Goal: Task Accomplishment & Management: Complete application form

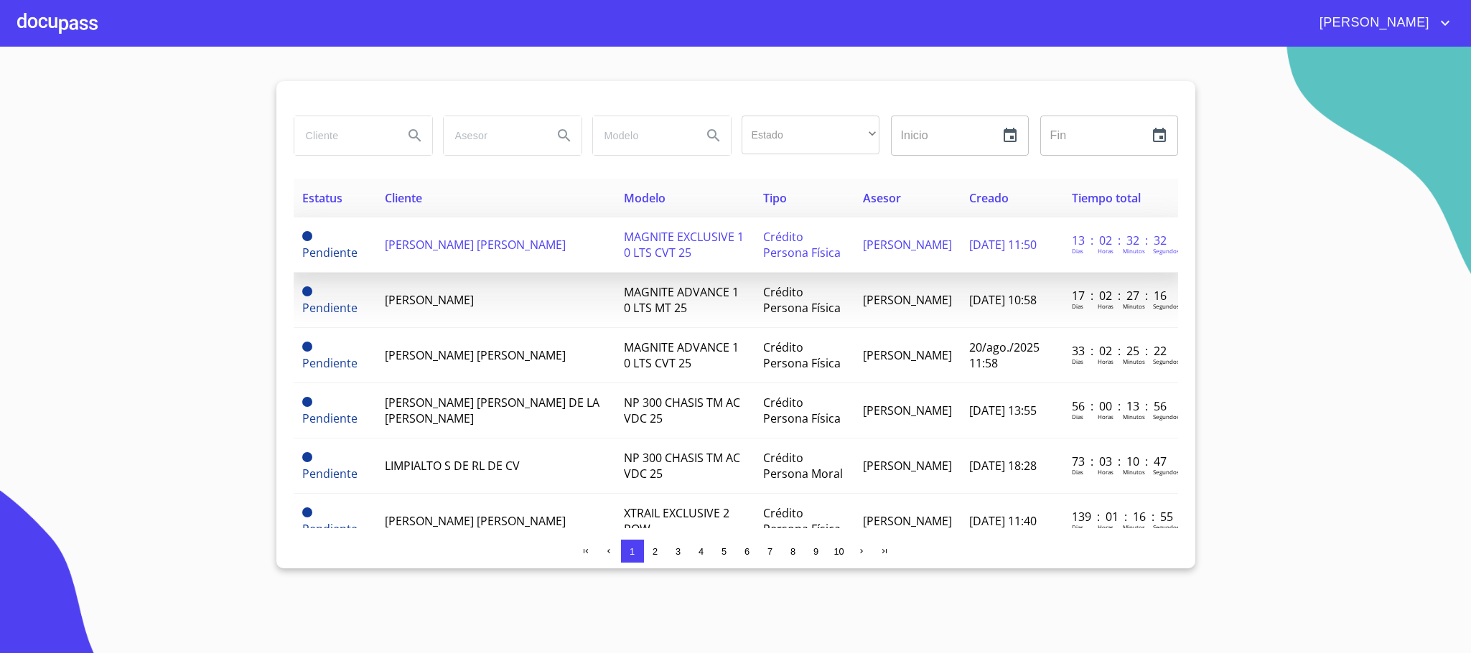
click at [461, 237] on span "[PERSON_NAME] [PERSON_NAME]" at bounding box center [475, 245] width 181 height 16
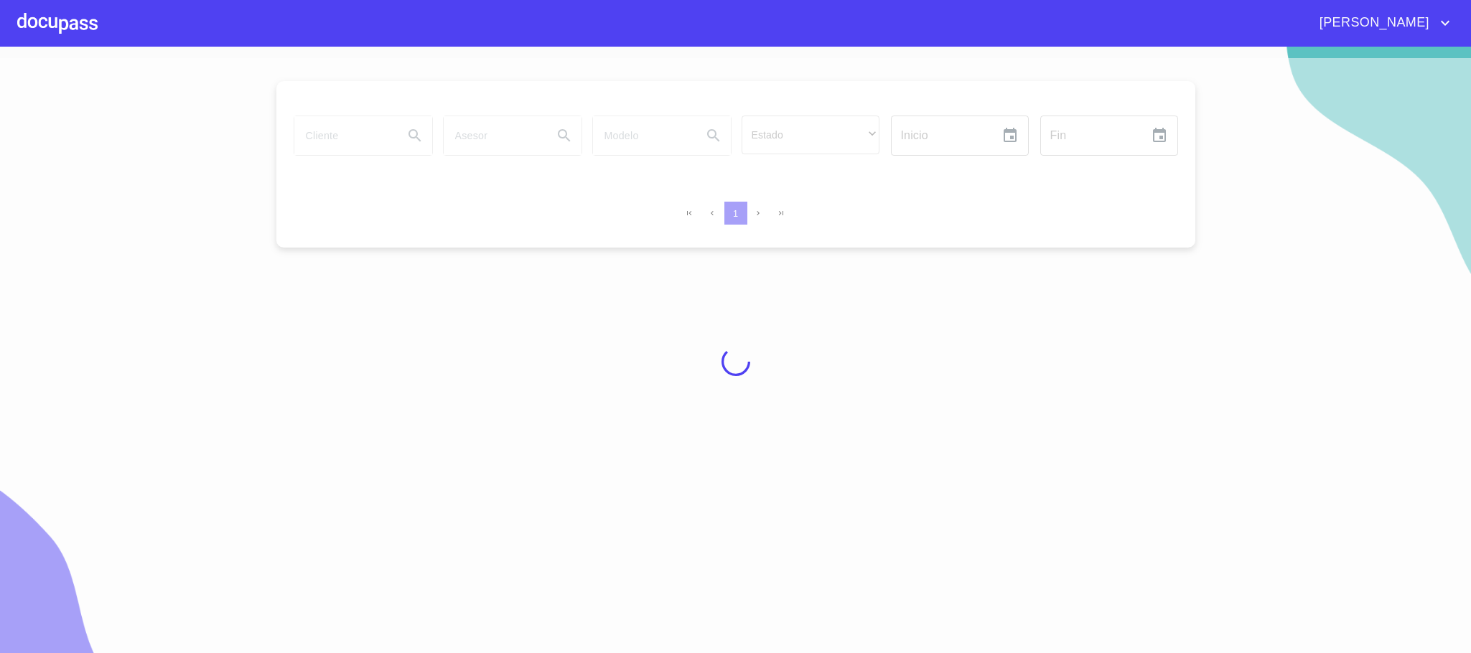
click at [103, 20] on div "[PERSON_NAME]" at bounding box center [776, 22] width 1356 height 23
click at [75, 22] on div at bounding box center [57, 23] width 80 height 46
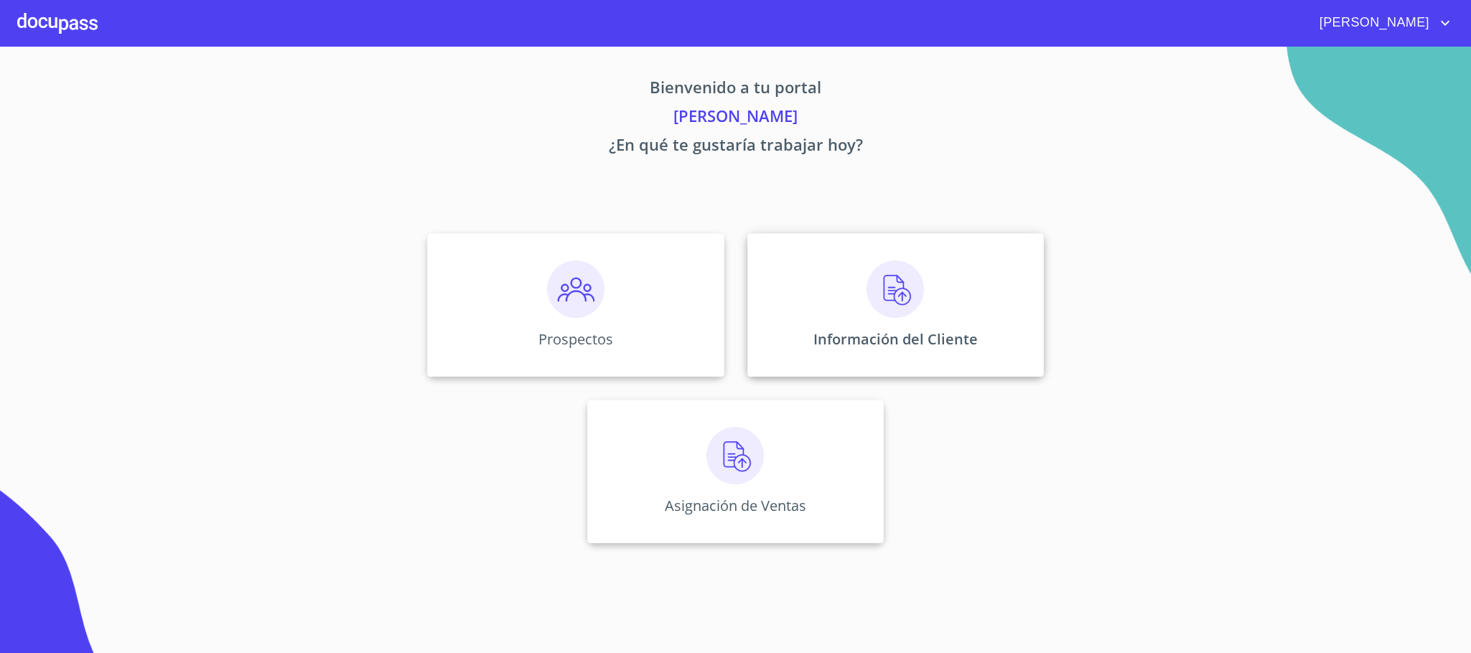
click at [789, 287] on div "Información del Cliente" at bounding box center [895, 305] width 296 height 144
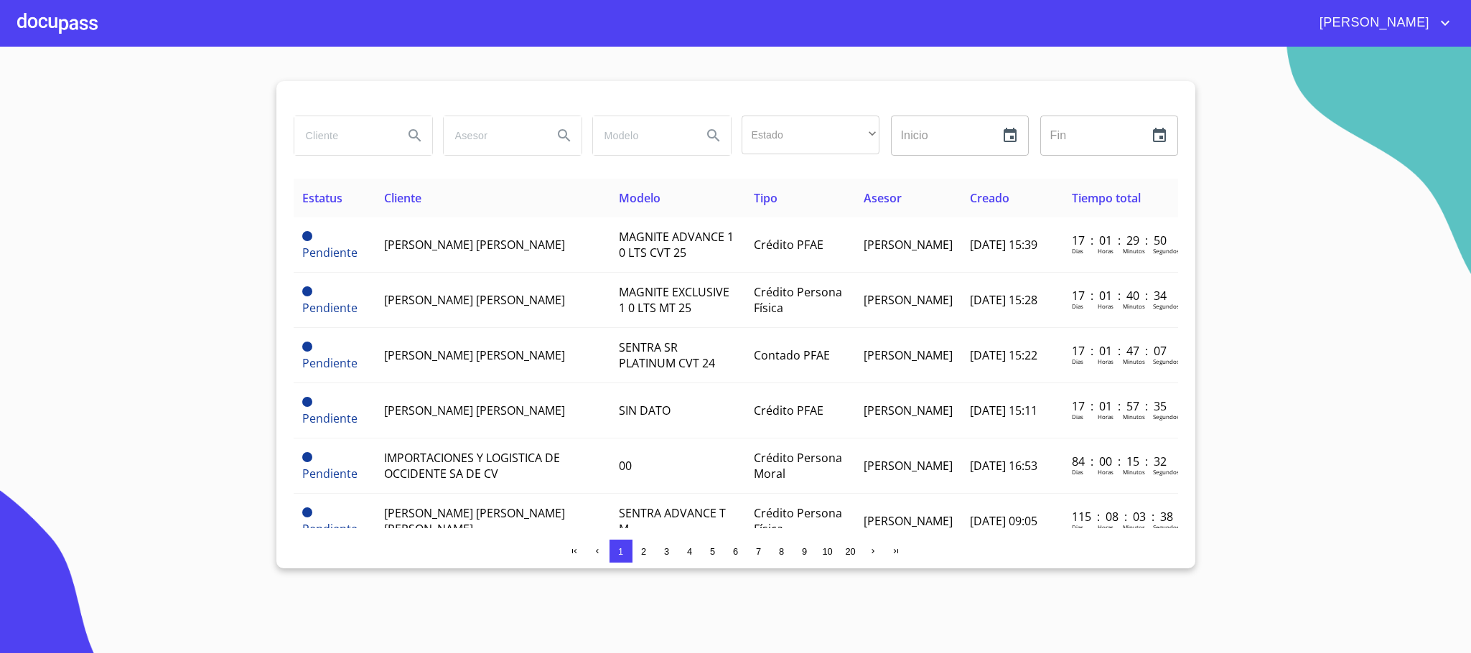
click at [285, 126] on div "Estado ​ ​ Inicio ​ Fin ​ Estatus Cliente Modelo Tipo Asesor Creado Tiempo tota…" at bounding box center [735, 324] width 919 height 487
click at [304, 128] on input "search" at bounding box center [343, 135] width 98 height 39
type input "[PERSON_NAME]"
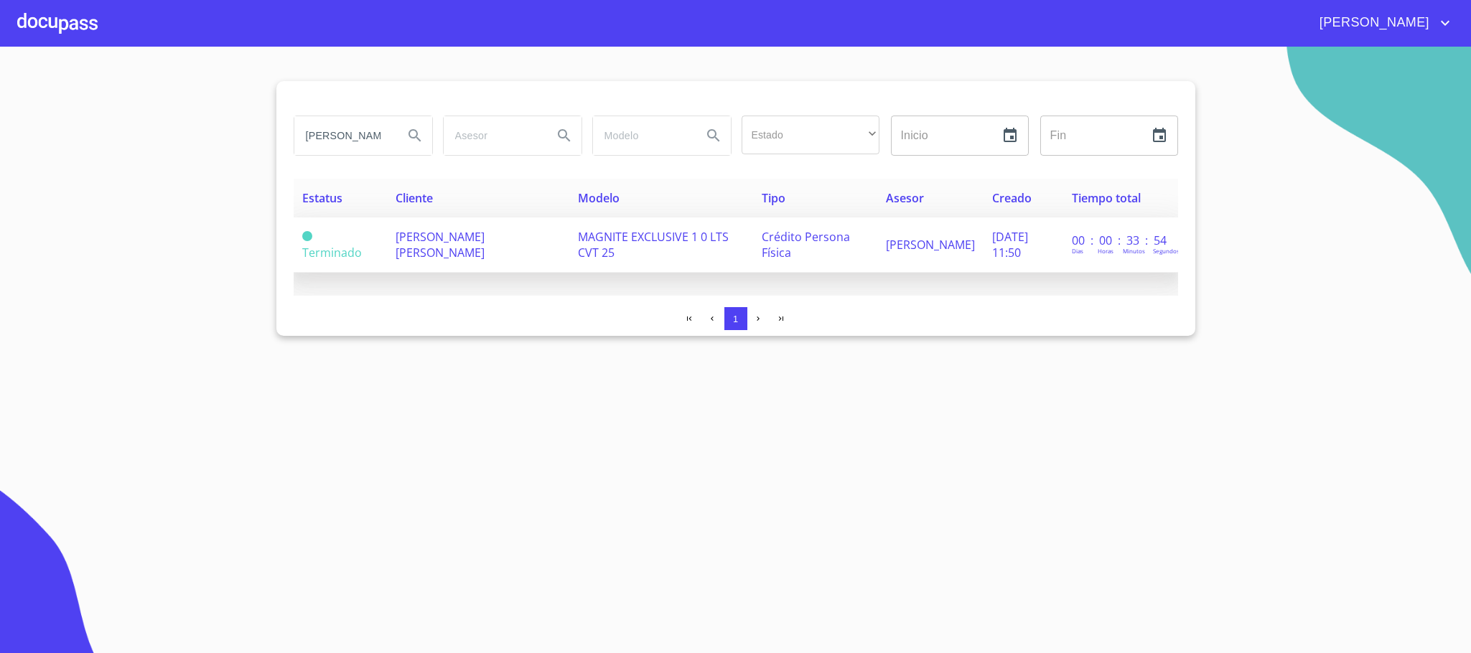
click at [647, 246] on td "MAGNITE EXCLUSIVE 1 0 LTS CVT 25" at bounding box center [661, 244] width 184 height 55
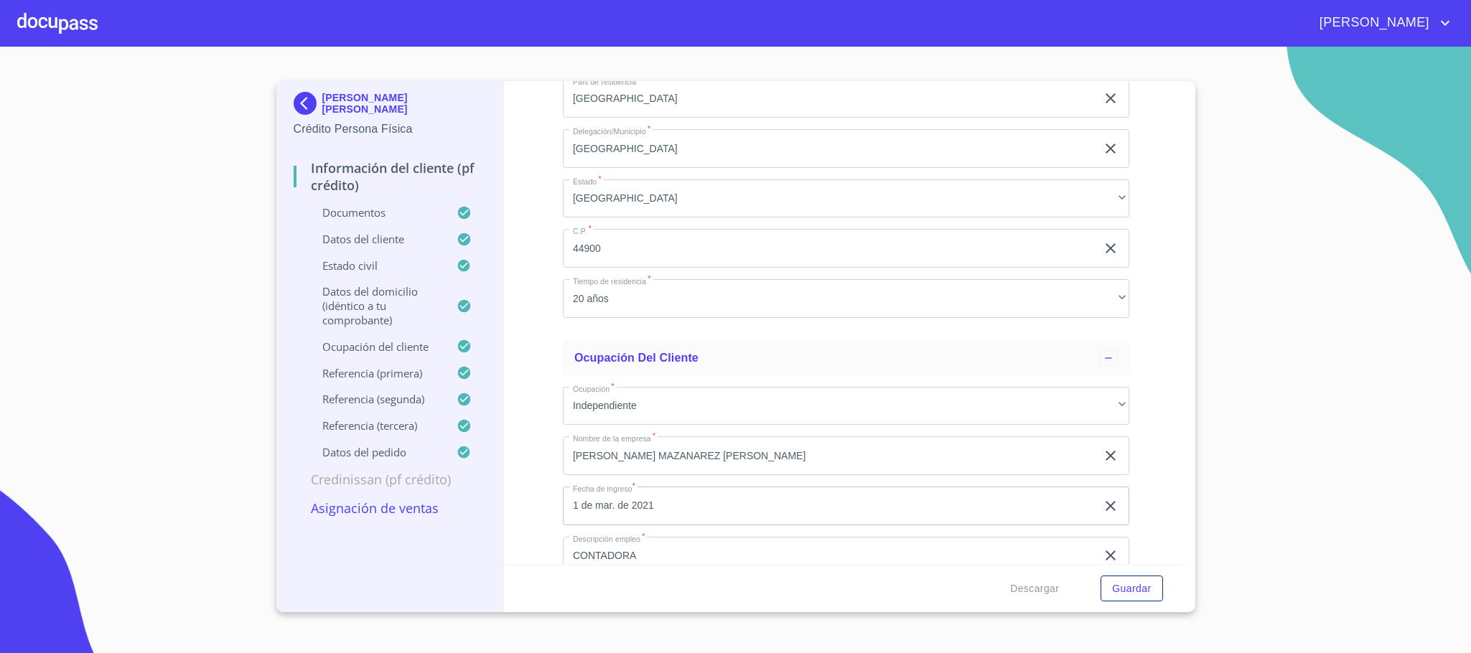
scroll to position [5999, 0]
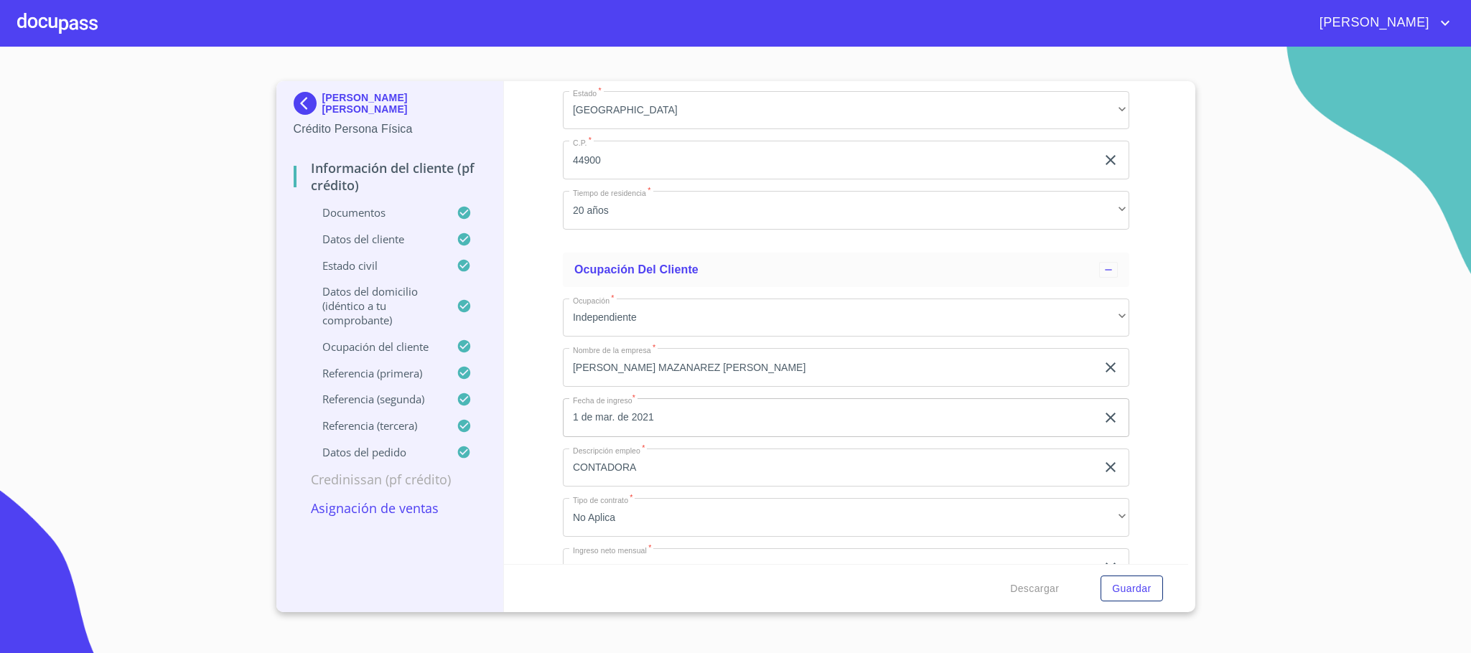
click at [80, 27] on div at bounding box center [57, 23] width 80 height 46
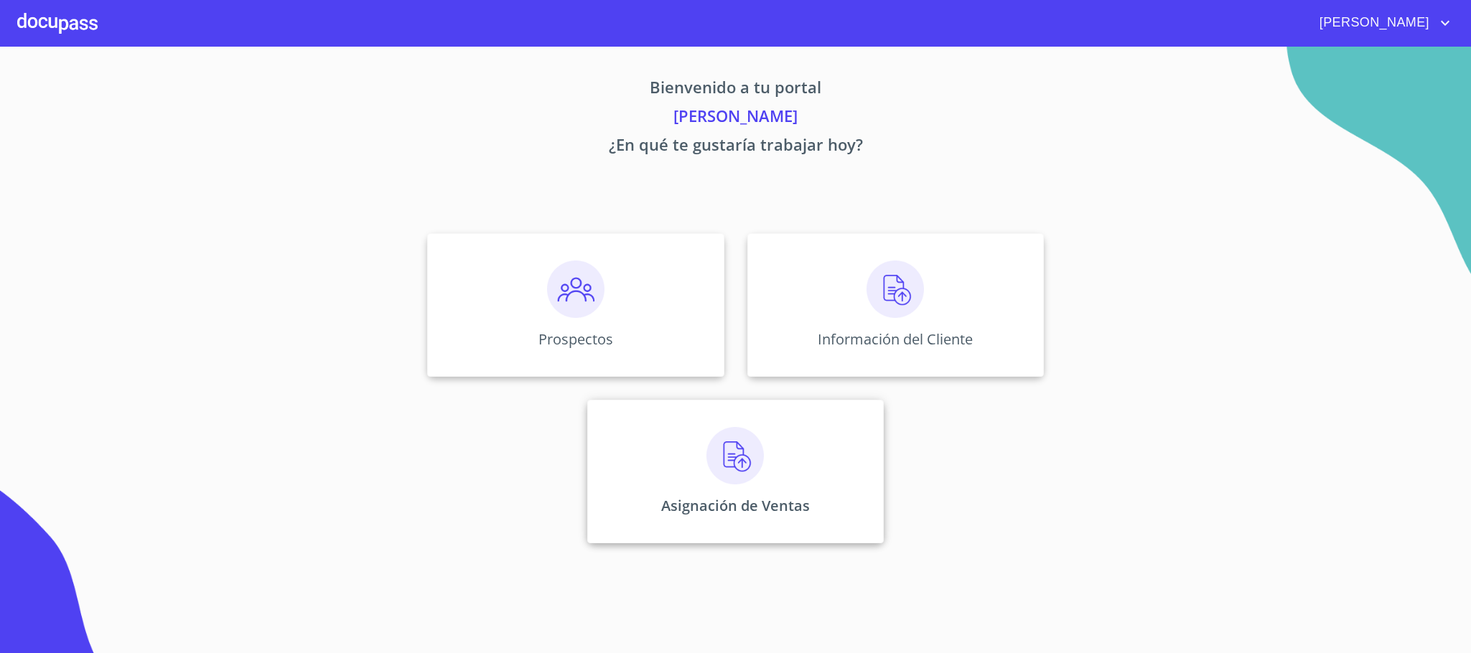
click at [648, 465] on div "Asignación de Ventas" at bounding box center [735, 472] width 296 height 144
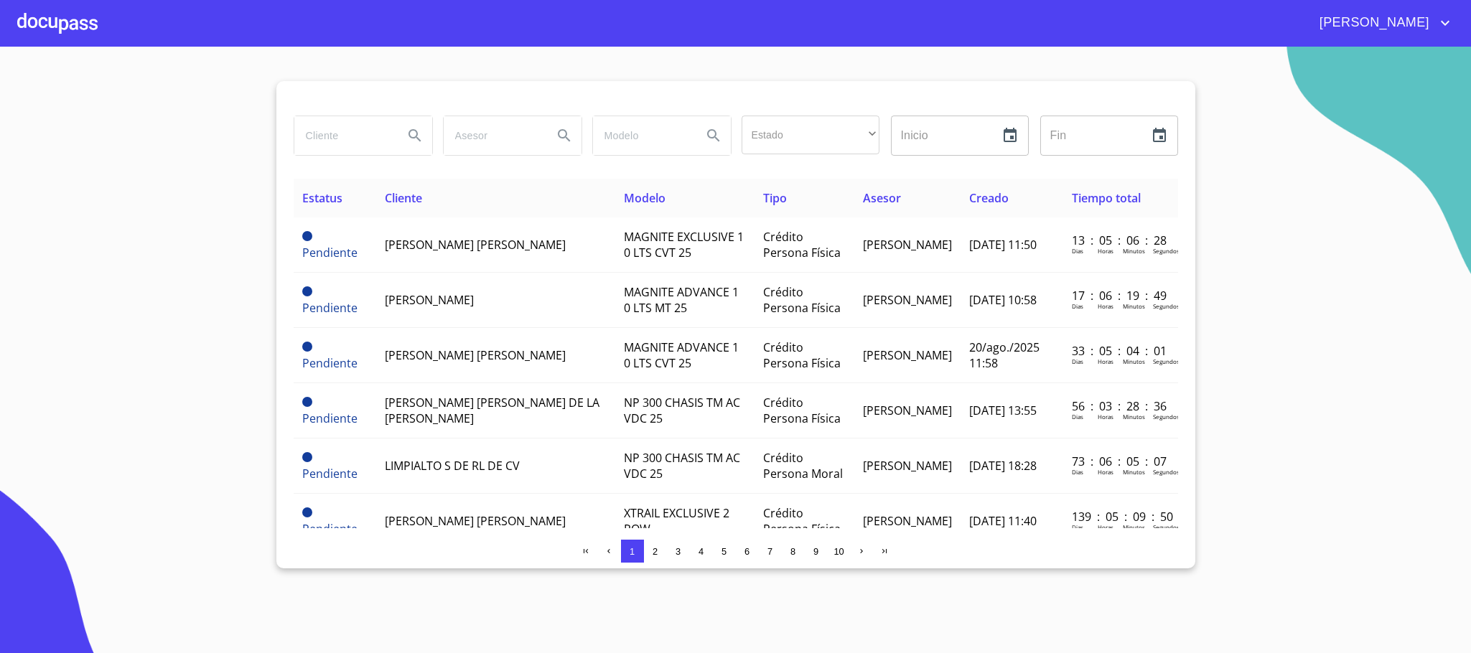
click at [72, 14] on div at bounding box center [57, 23] width 80 height 46
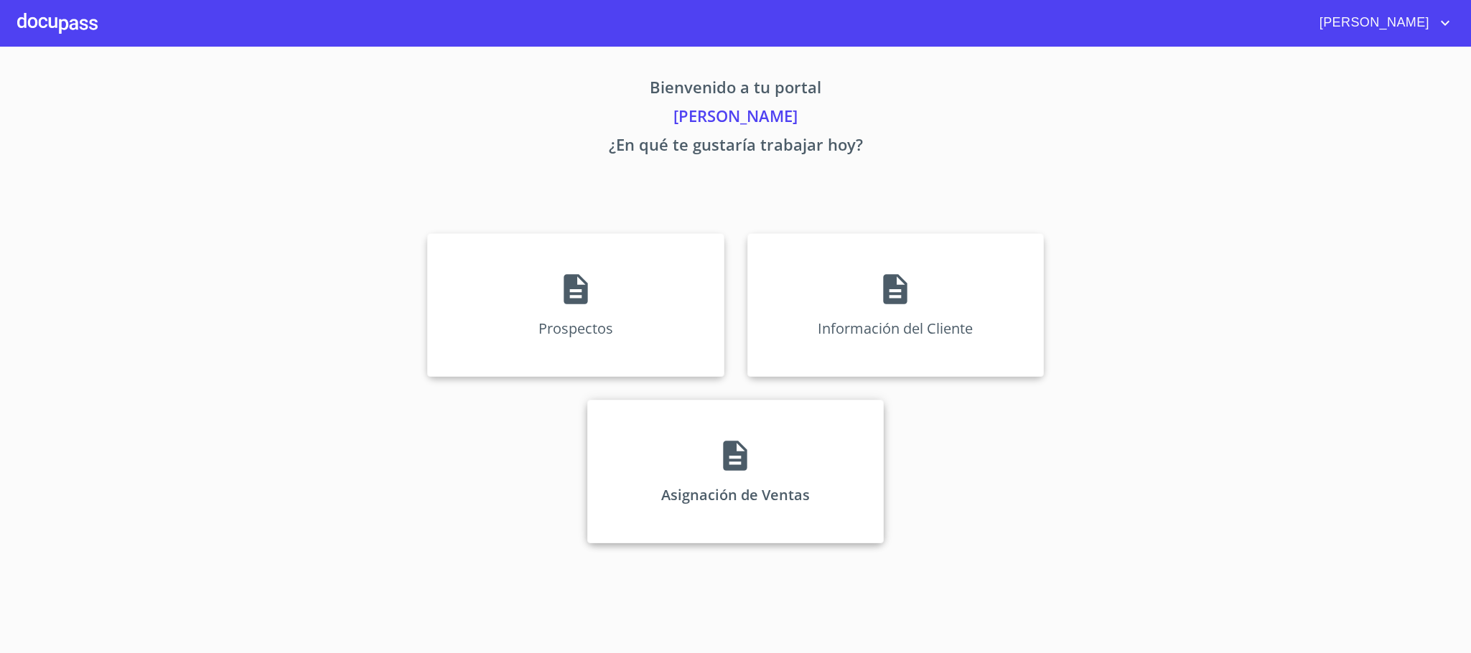
click at [735, 498] on p "Asignación de Ventas" at bounding box center [735, 494] width 149 height 19
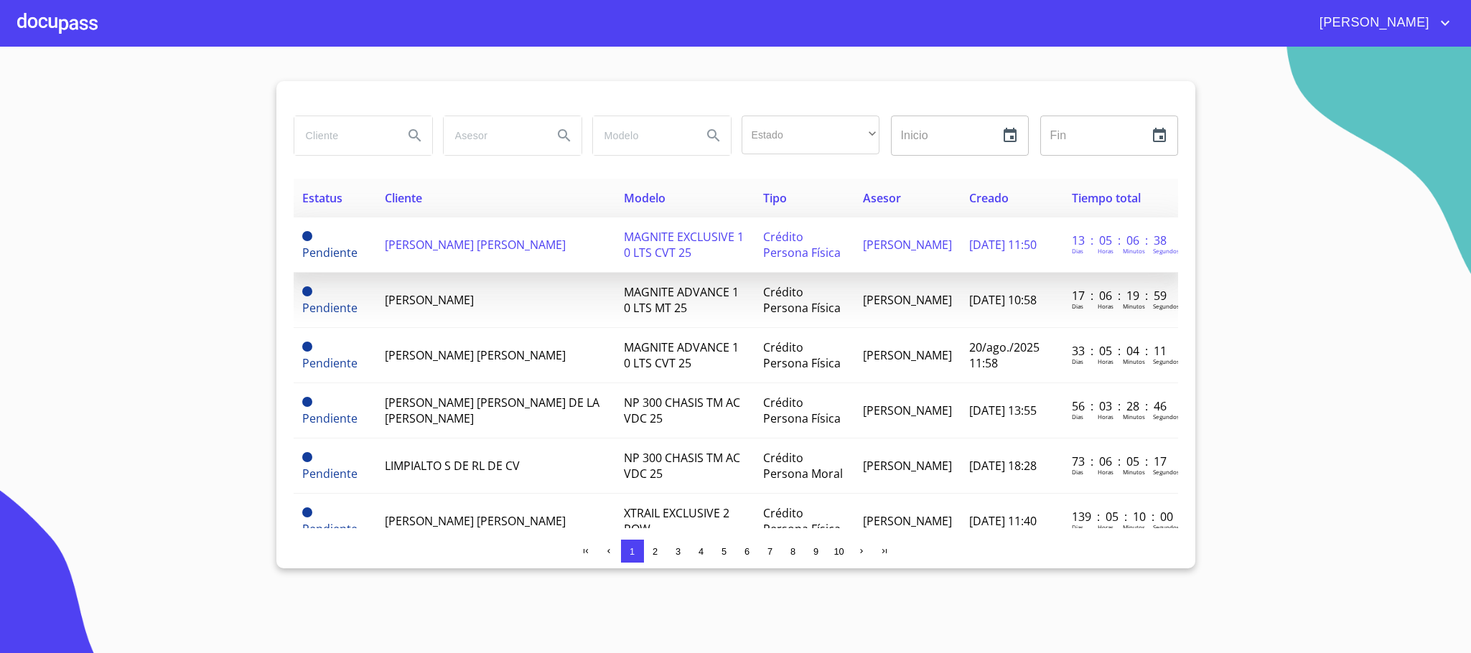
click at [517, 242] on span "[PERSON_NAME] [PERSON_NAME]" at bounding box center [475, 245] width 181 height 16
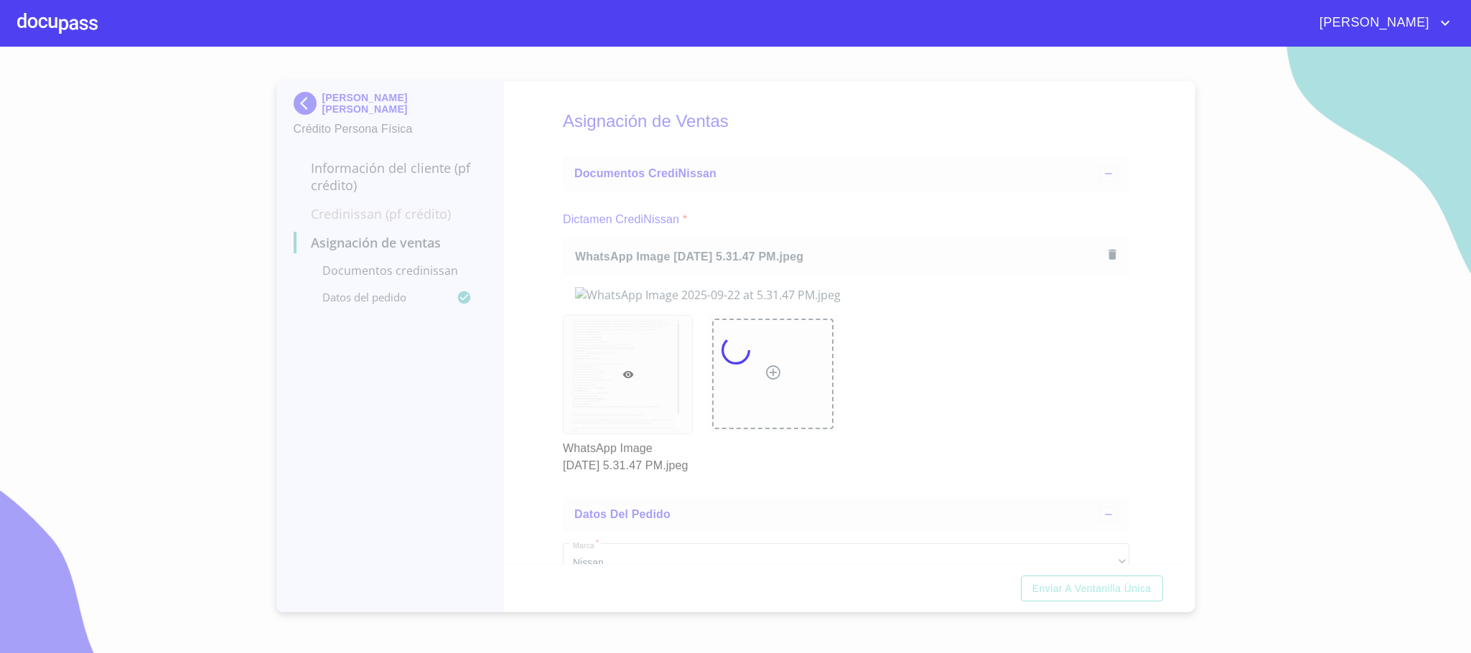
click at [469, 284] on div at bounding box center [735, 350] width 1471 height 606
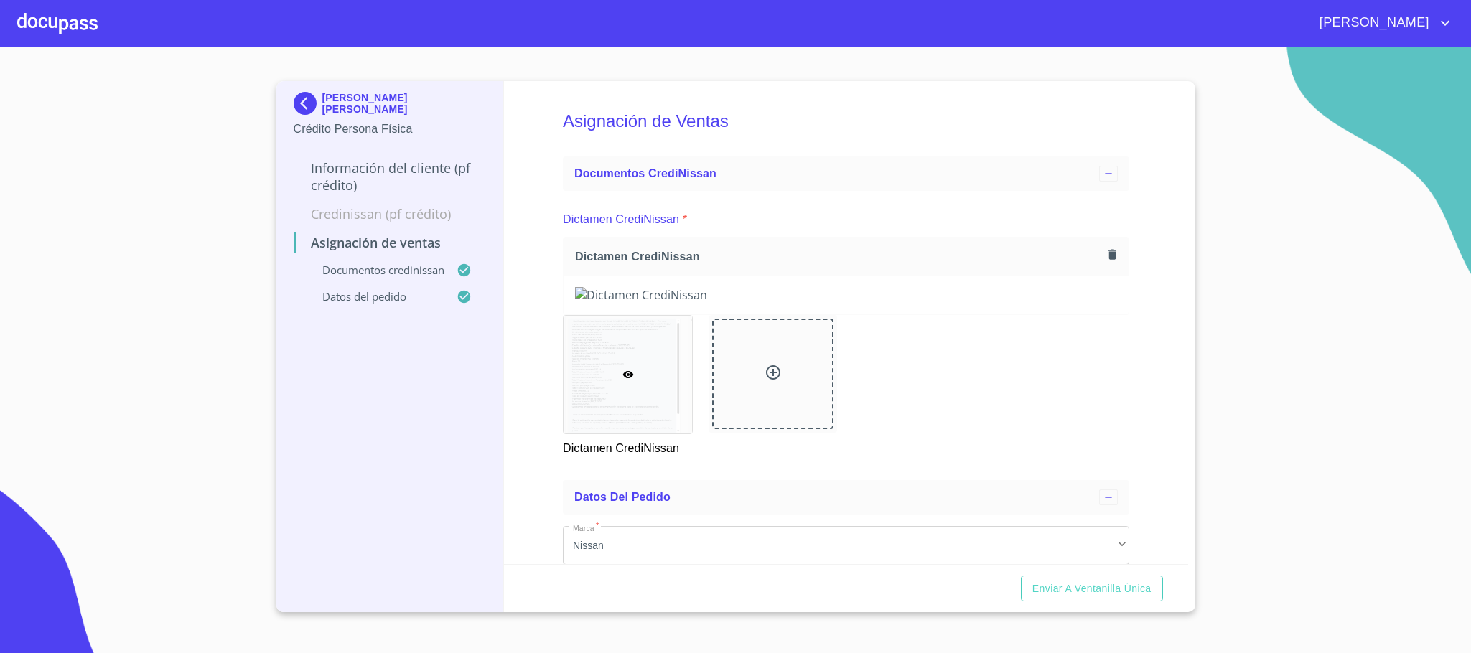
click at [532, 365] on div "Asignación de Ventas Documentos CrediNissan Dictamen CrediNissan * Dictamen Cre…" at bounding box center [846, 322] width 684 height 483
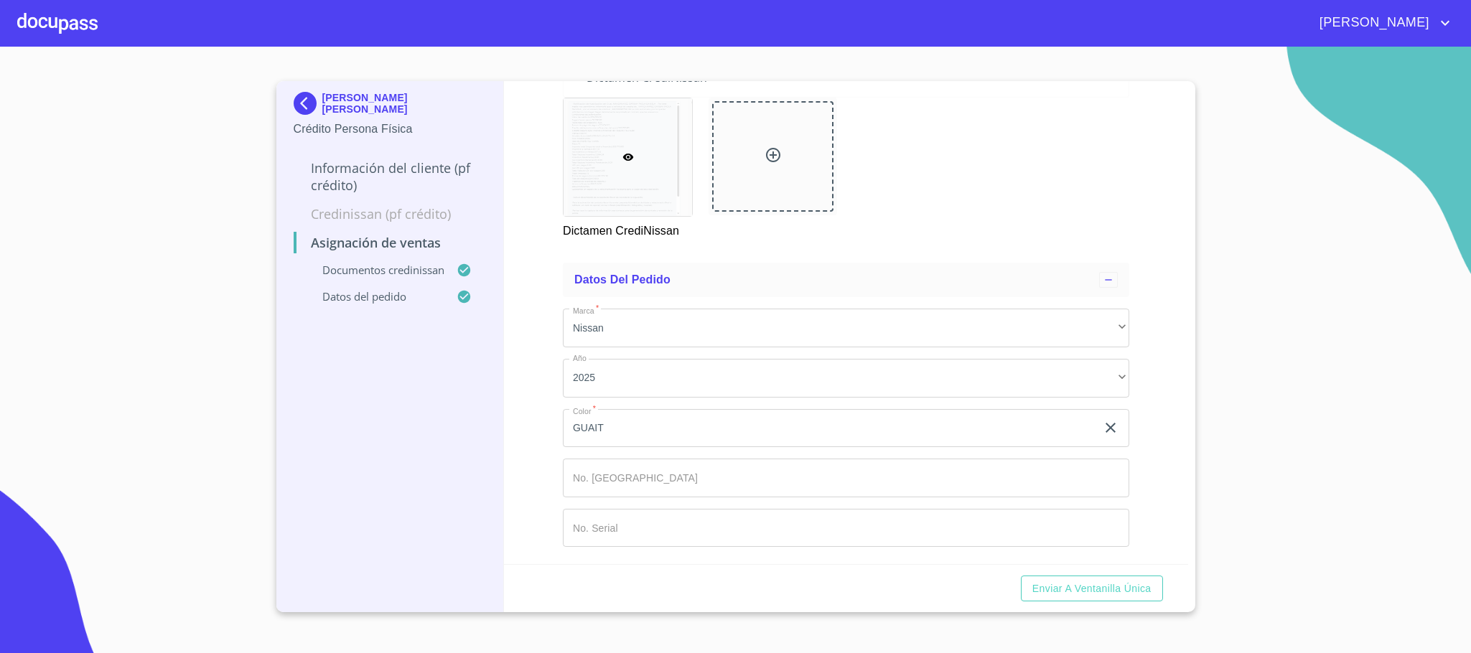
scroll to position [835, 0]
click at [1107, 592] on span "Enviar a Ventanilla única" at bounding box center [1091, 589] width 119 height 18
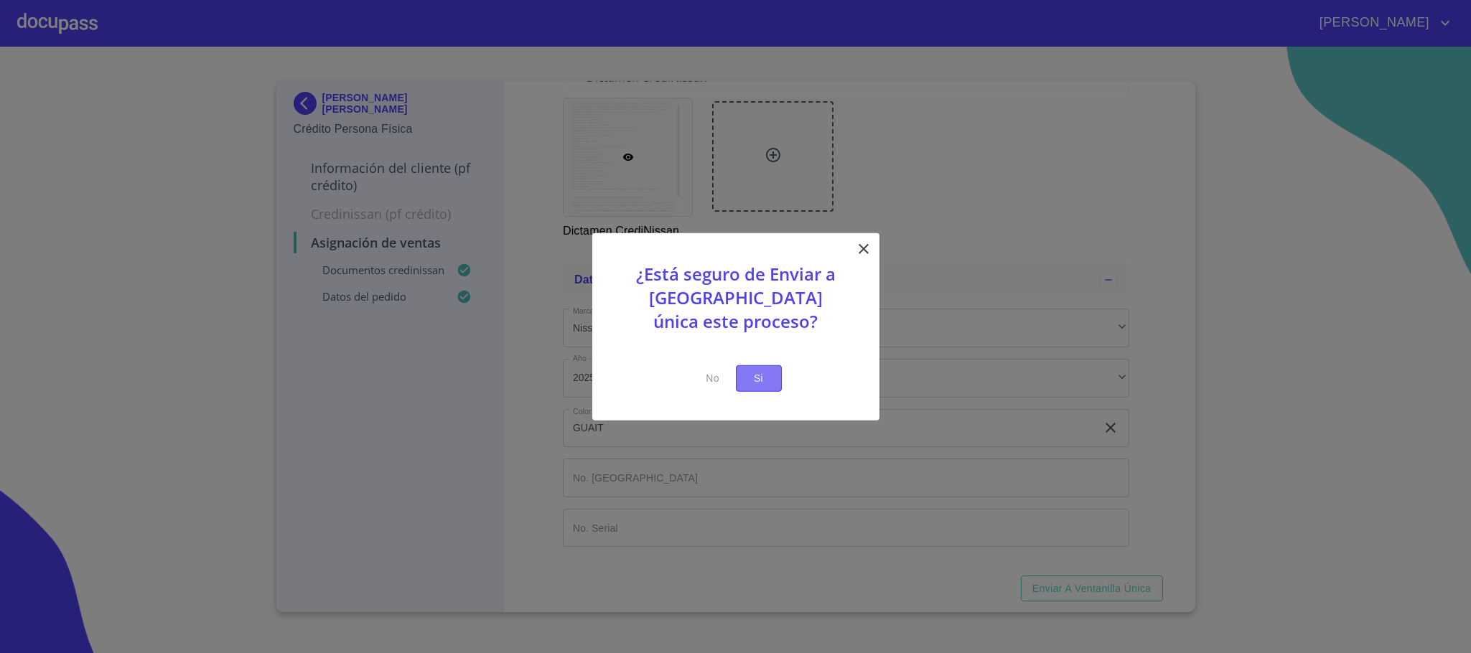
click at [780, 370] on button "Si" at bounding box center [759, 378] width 46 height 27
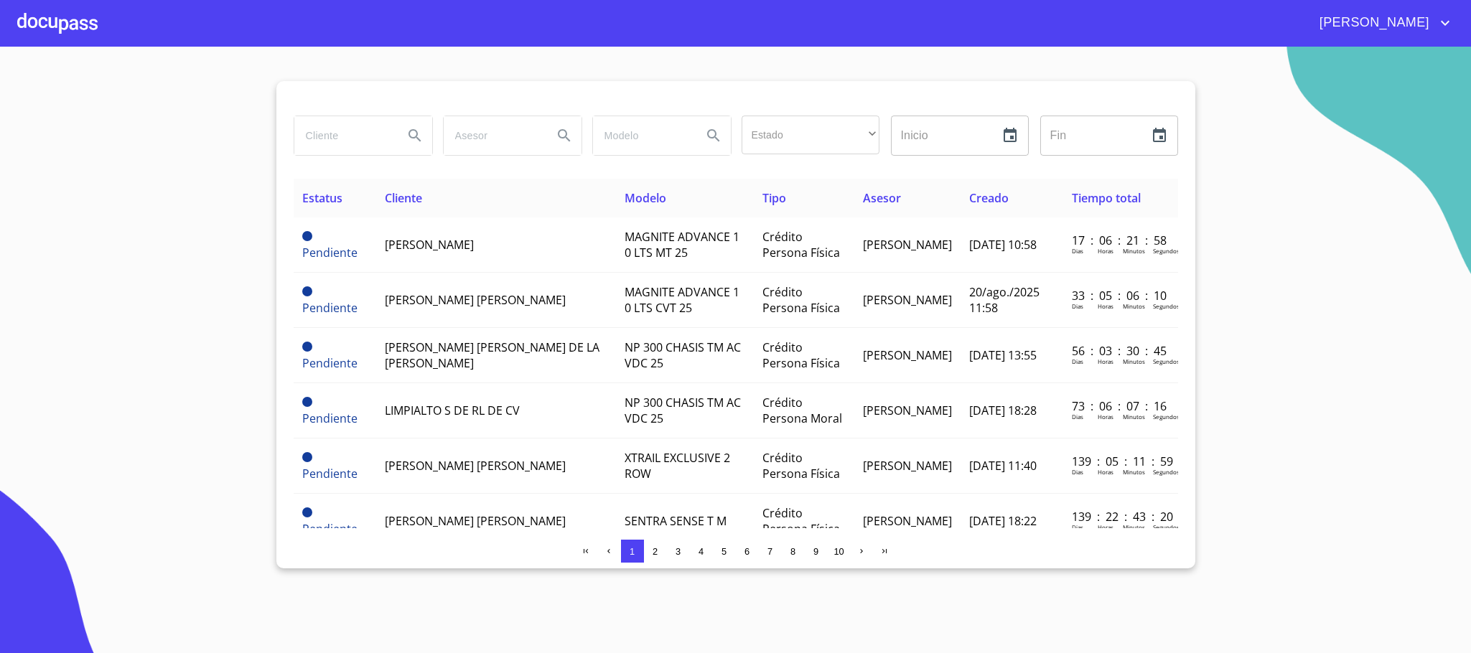
click at [329, 149] on input "search" at bounding box center [343, 135] width 98 height 39
type input "[PERSON_NAME]"
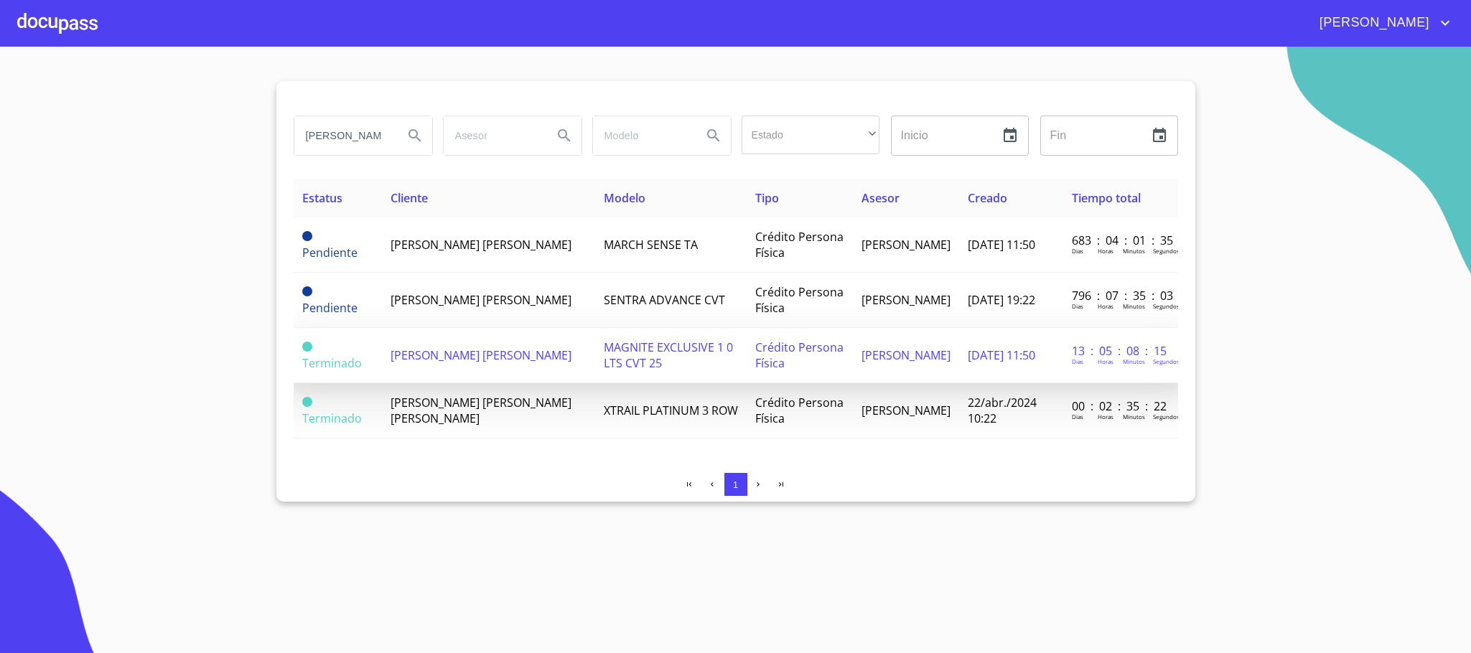
click at [533, 347] on span "[PERSON_NAME] [PERSON_NAME]" at bounding box center [480, 355] width 181 height 16
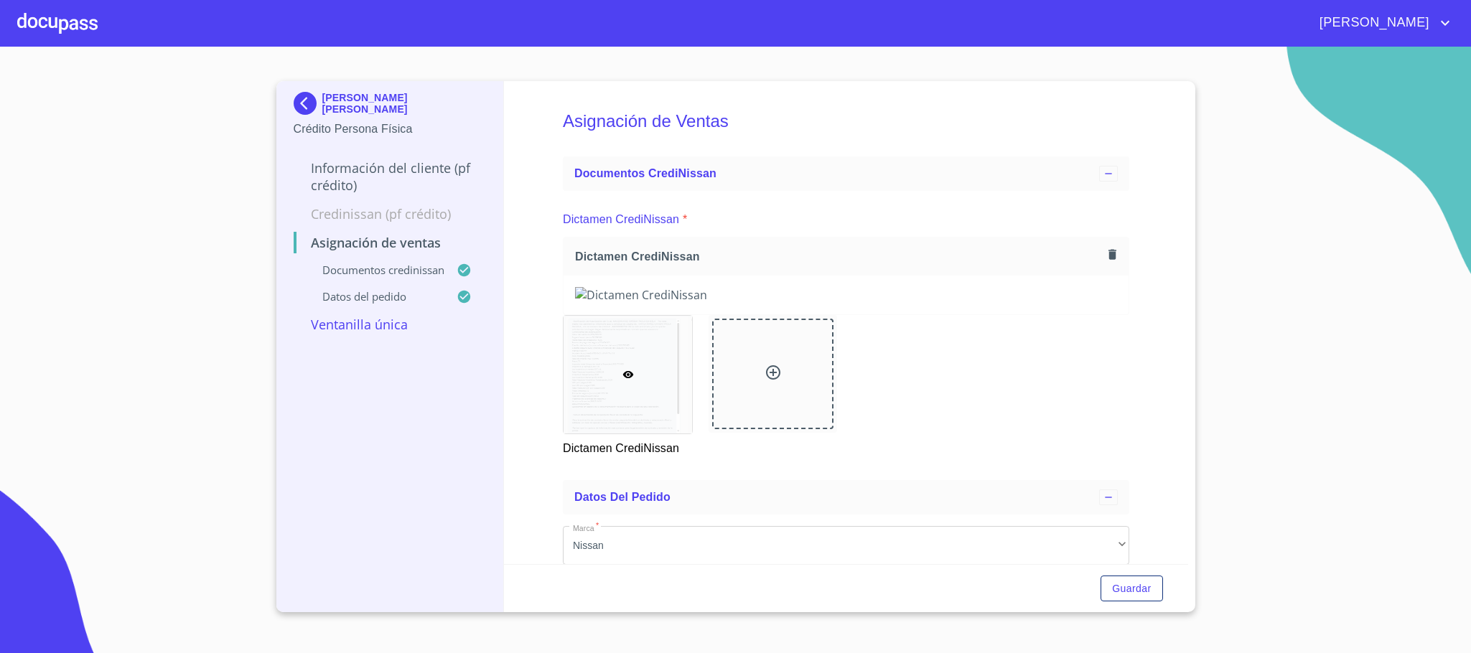
click at [30, 24] on div at bounding box center [57, 23] width 80 height 46
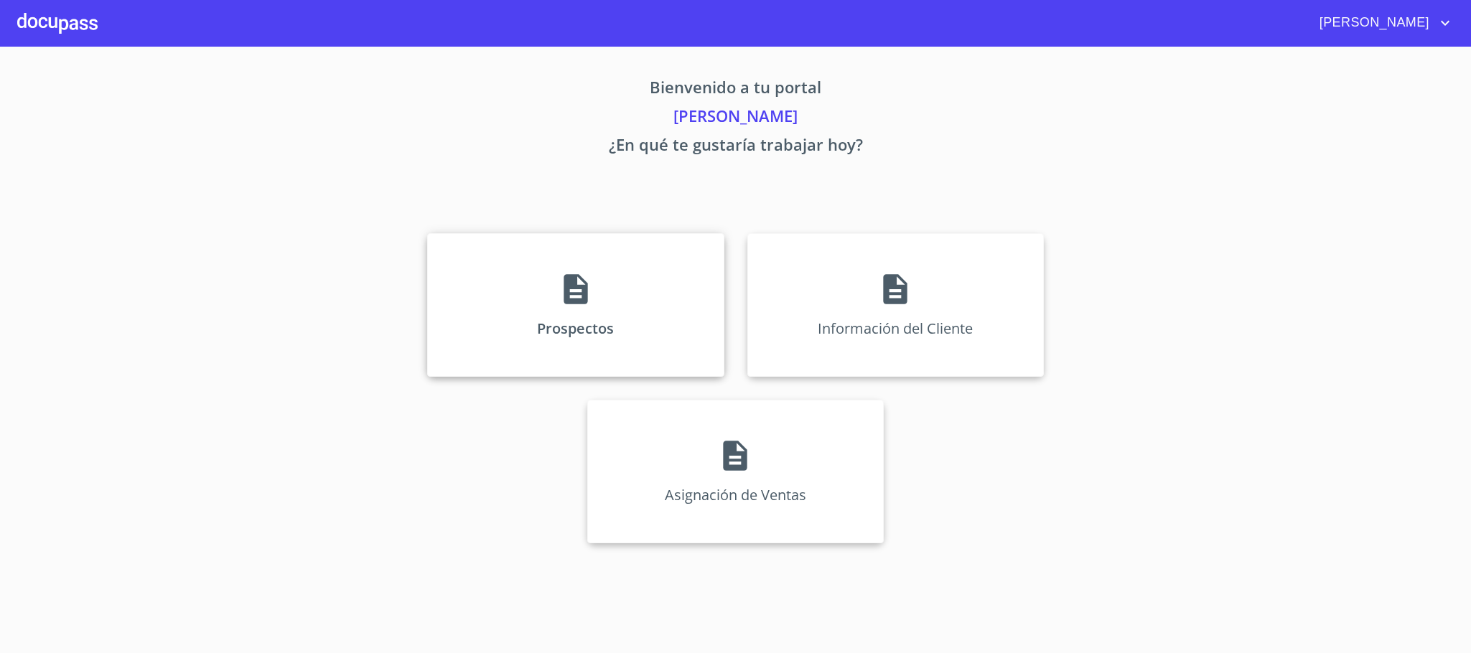
click at [472, 296] on div "Prospectos" at bounding box center [575, 305] width 296 height 144
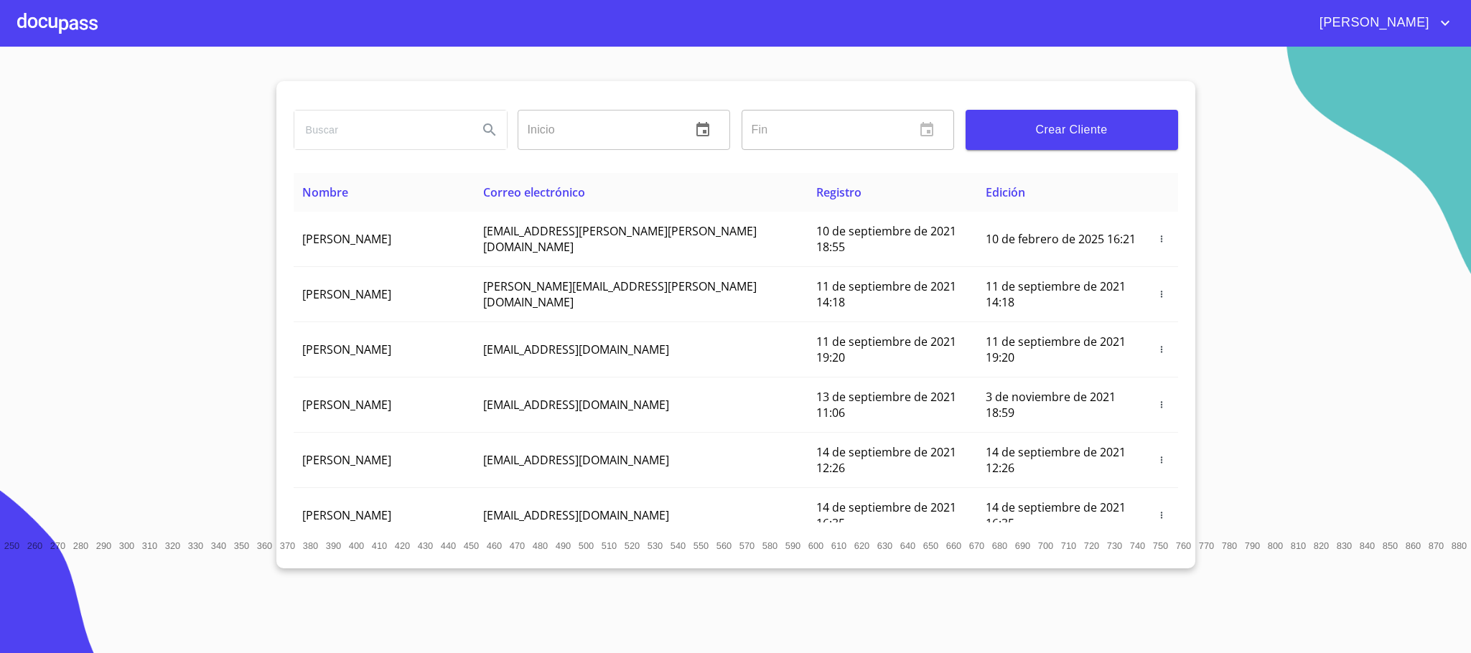
click at [339, 143] on input "search" at bounding box center [380, 130] width 172 height 39
click at [84, 17] on div at bounding box center [57, 23] width 80 height 46
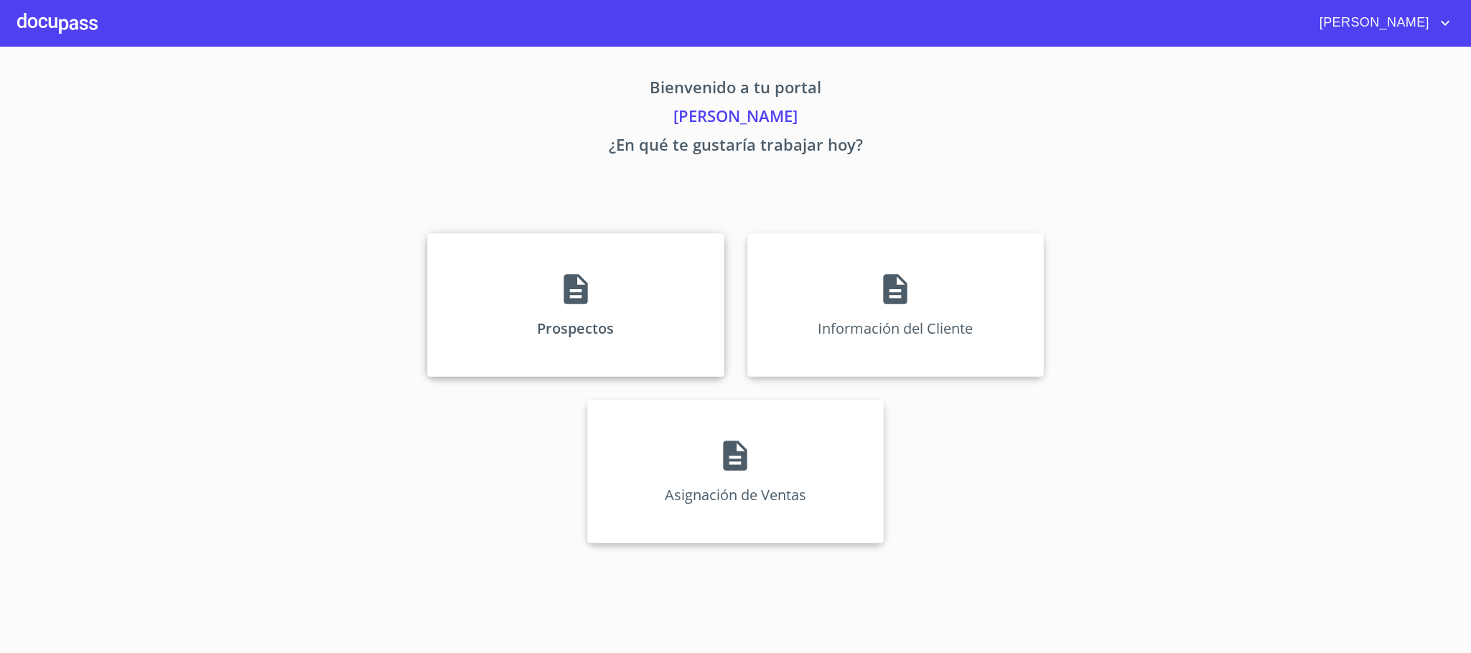
drag, startPoint x: 663, startPoint y: 257, endPoint x: 700, endPoint y: 265, distance: 37.4
click at [700, 265] on div "Prospectos" at bounding box center [575, 305] width 296 height 144
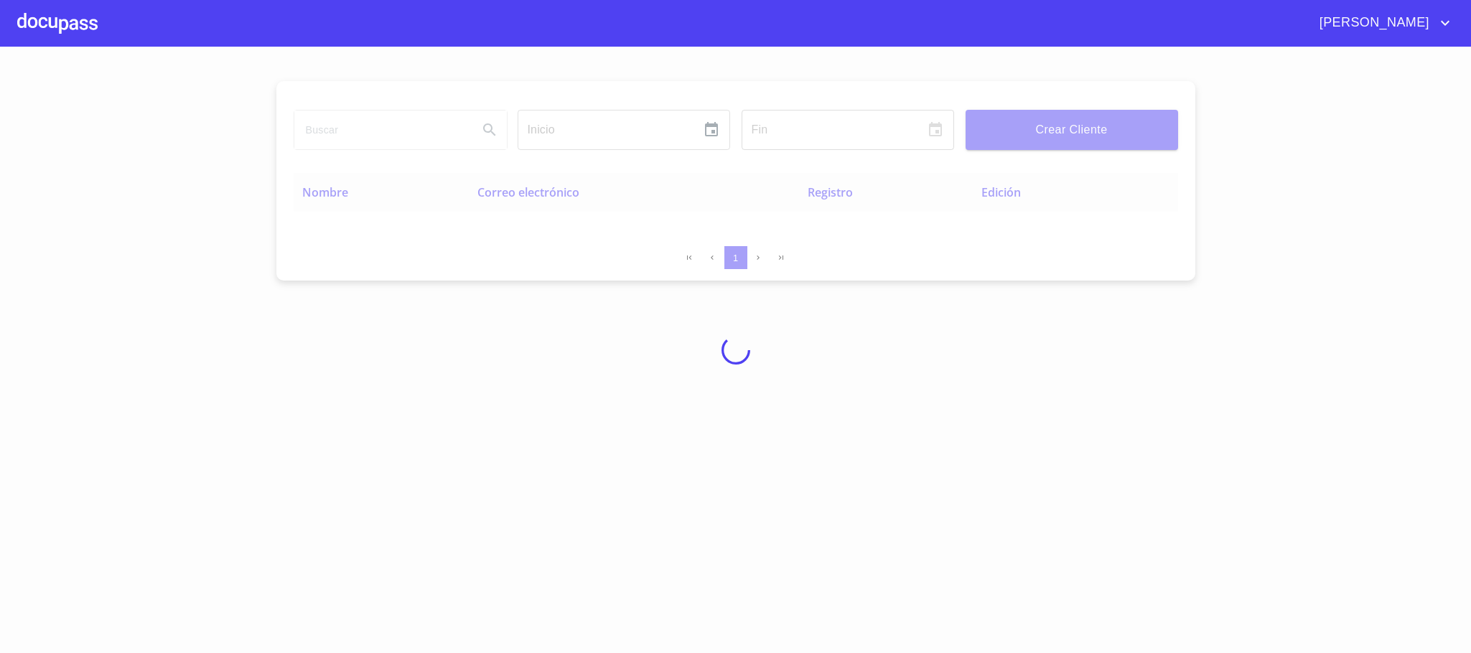
click at [805, 268] on div at bounding box center [735, 350] width 1471 height 606
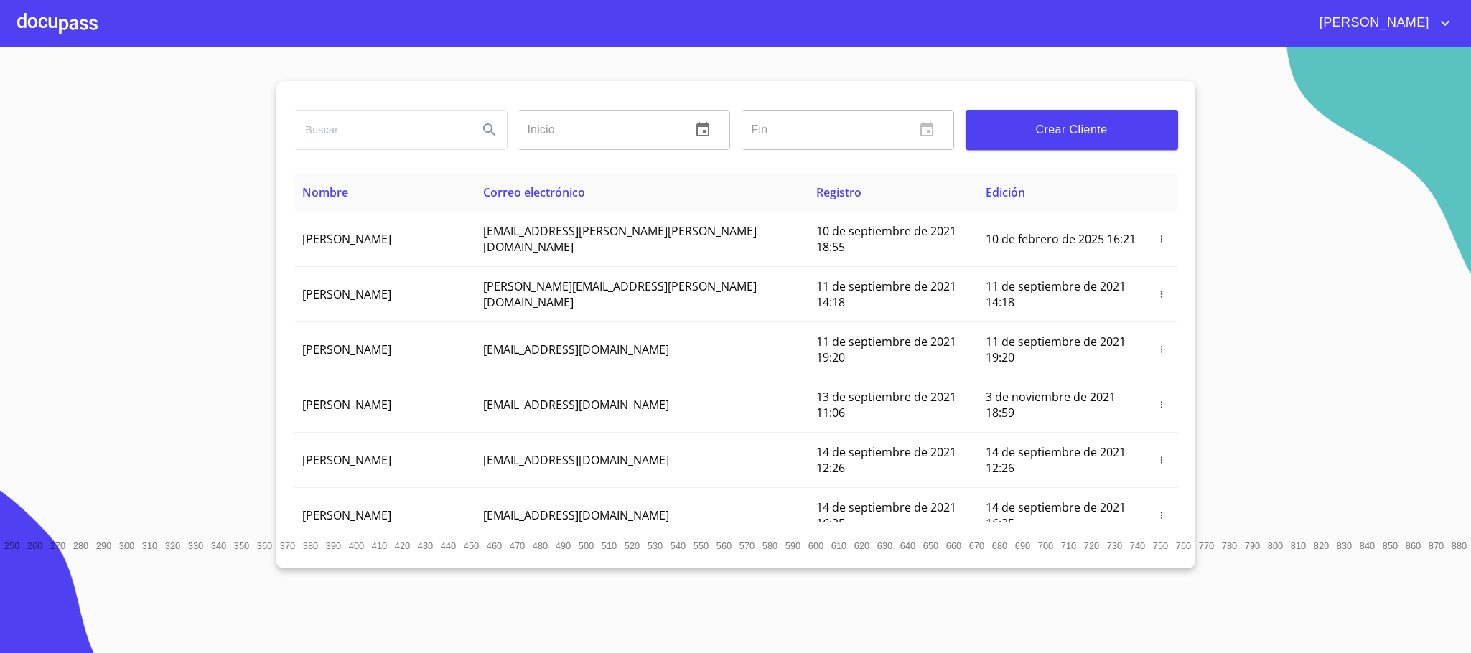
click at [67, 9] on div at bounding box center [57, 23] width 80 height 46
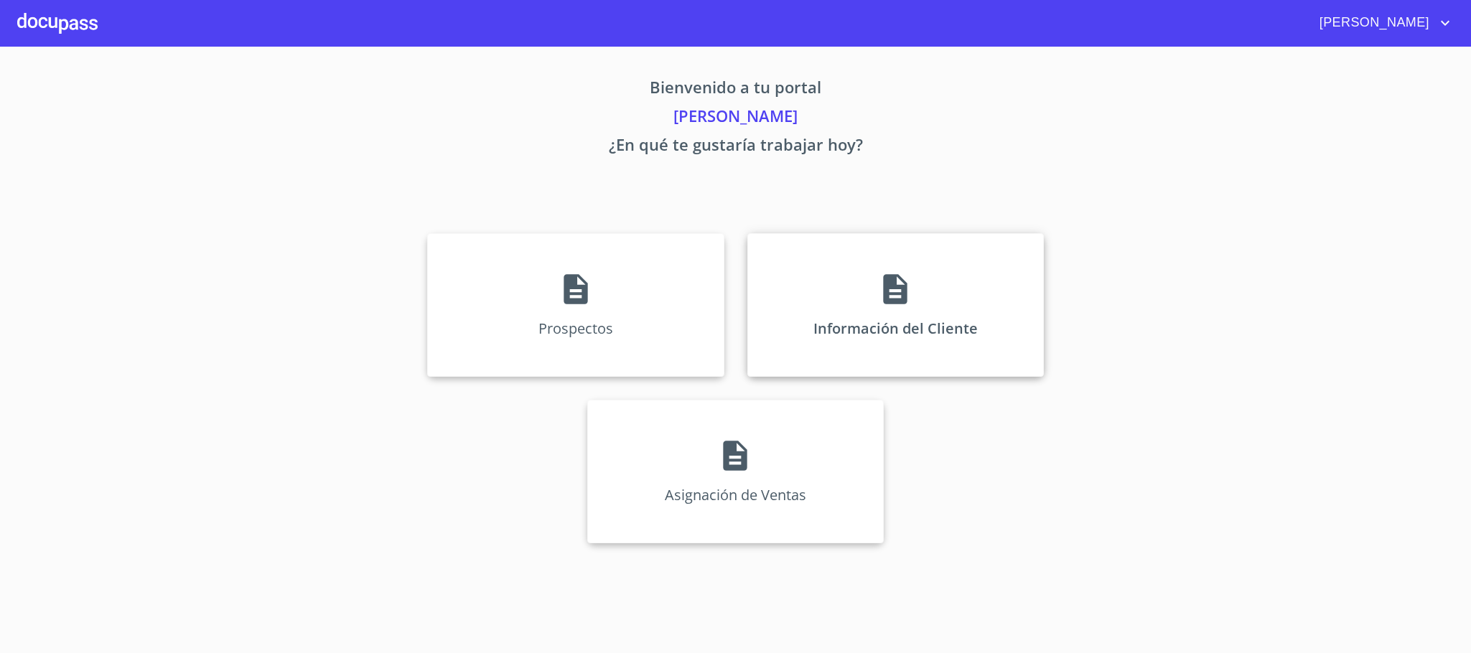
click at [862, 310] on div "Información del Cliente" at bounding box center [895, 305] width 296 height 144
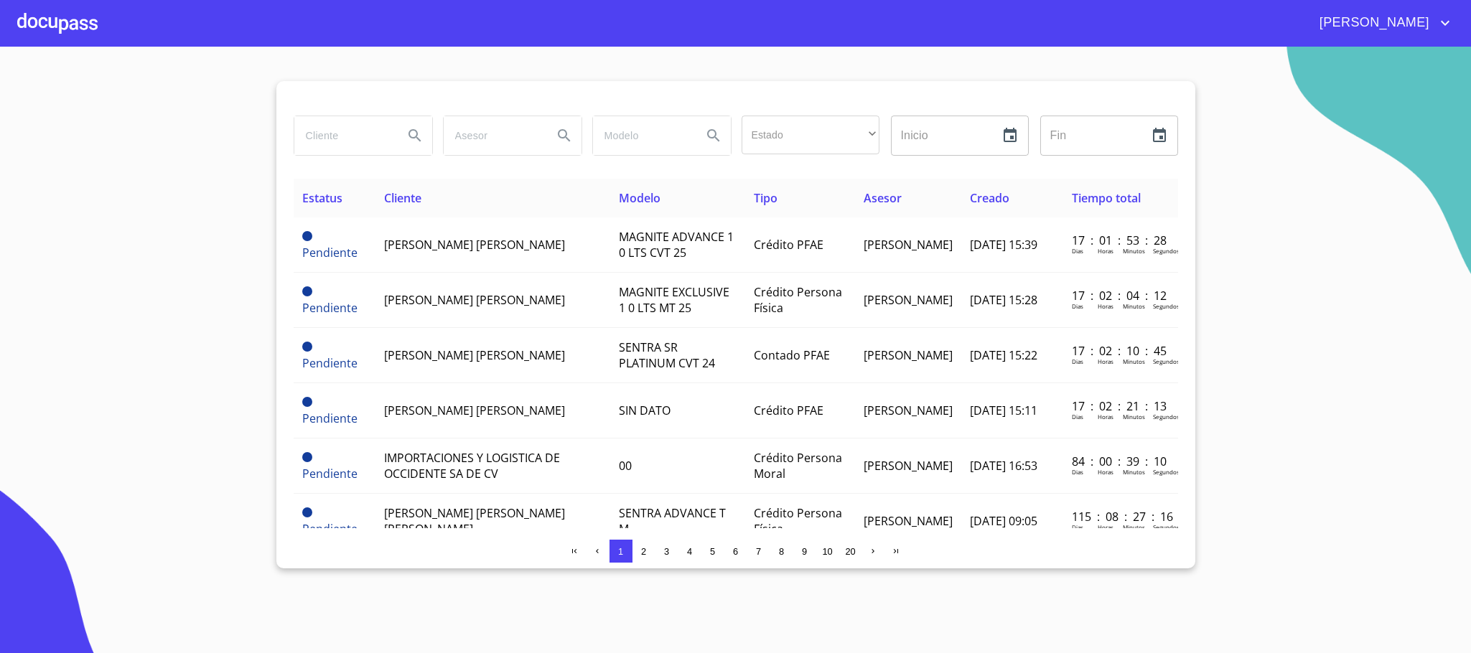
click at [360, 138] on input "search" at bounding box center [343, 135] width 98 height 39
click at [357, 133] on input "search" at bounding box center [343, 135] width 98 height 39
type input "[PERSON_NAME]"
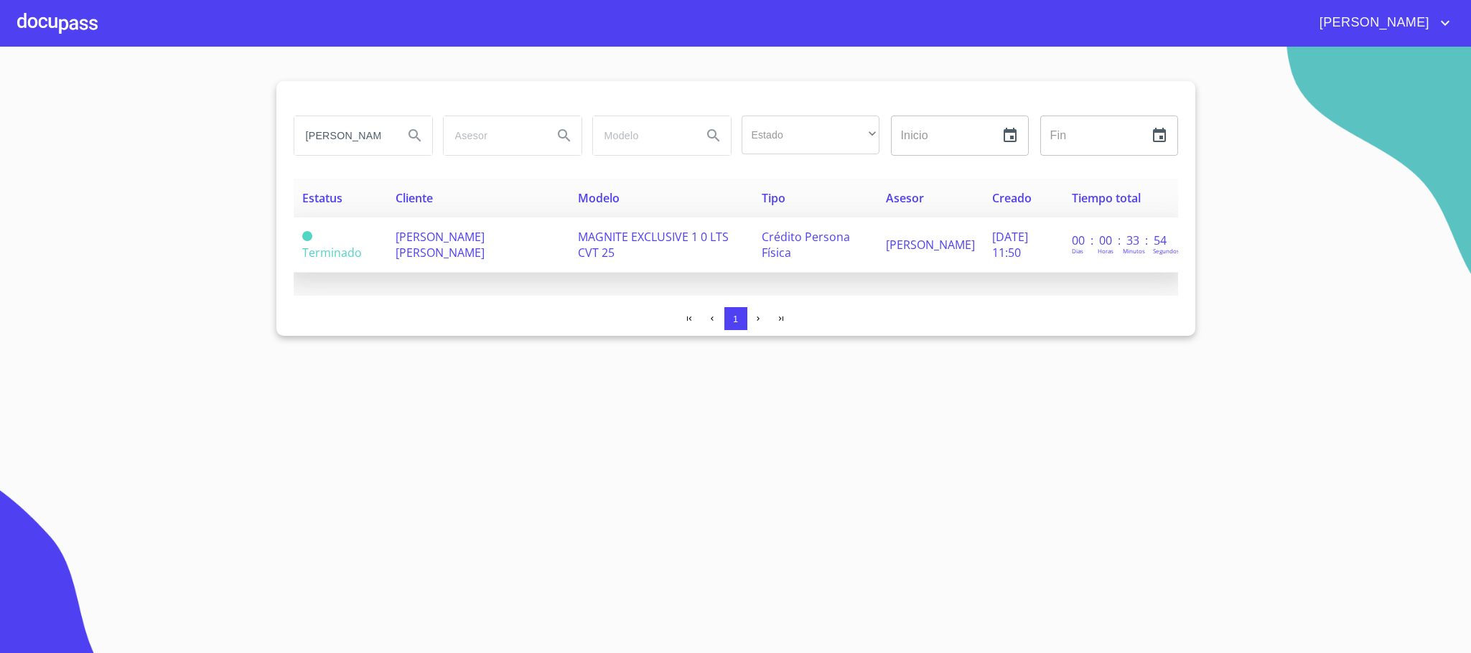
click at [416, 240] on span "[PERSON_NAME] [PERSON_NAME]" at bounding box center [439, 245] width 89 height 32
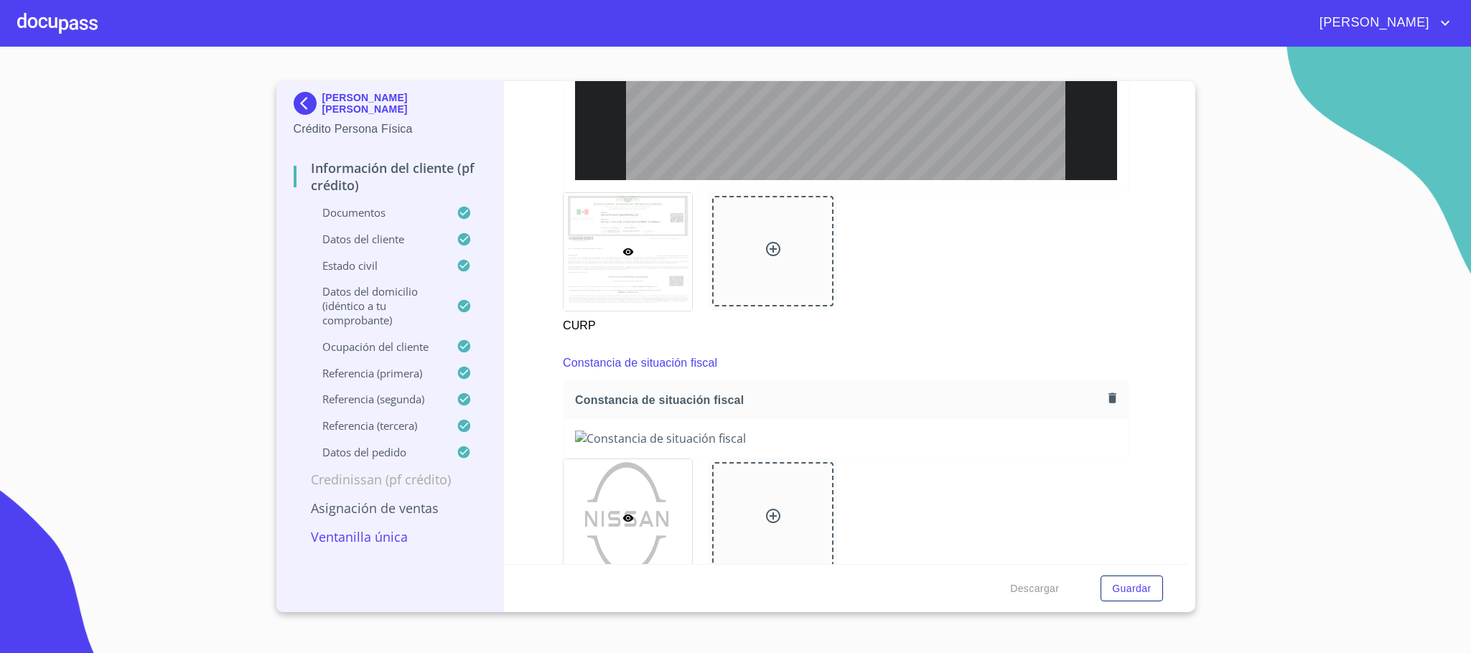
scroll to position [4382, 0]
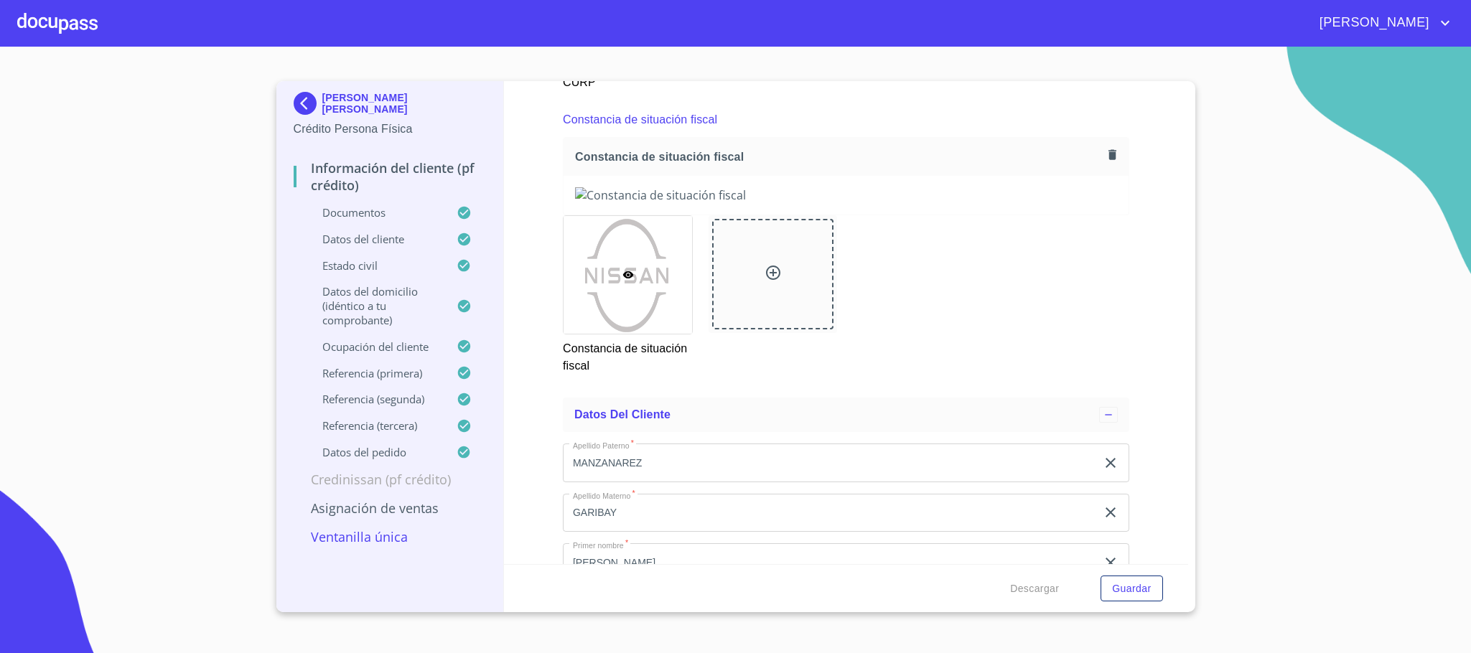
click at [1094, 151] on div "Constancia de situación fiscal" at bounding box center [845, 157] width 565 height 38
click at [1108, 159] on icon "button" at bounding box center [1112, 154] width 8 height 10
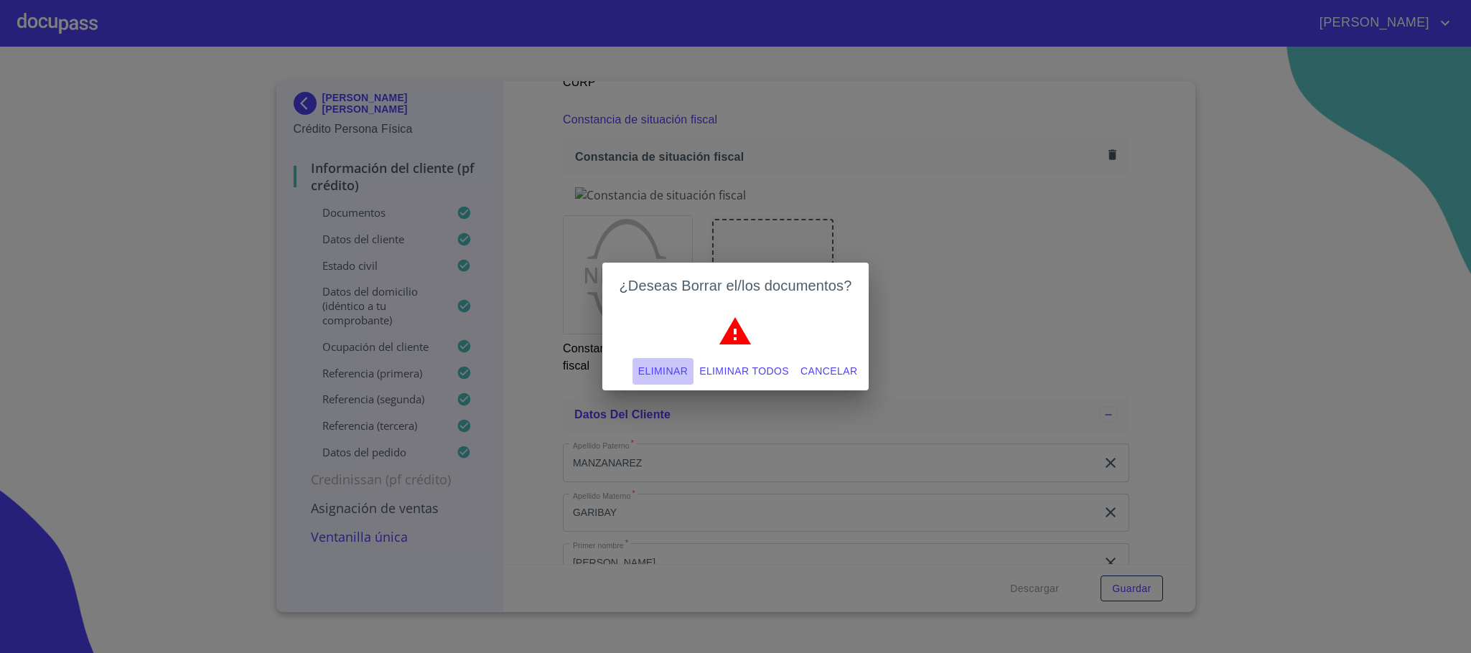
click at [640, 371] on span "Eliminar" at bounding box center [663, 371] width 50 height 18
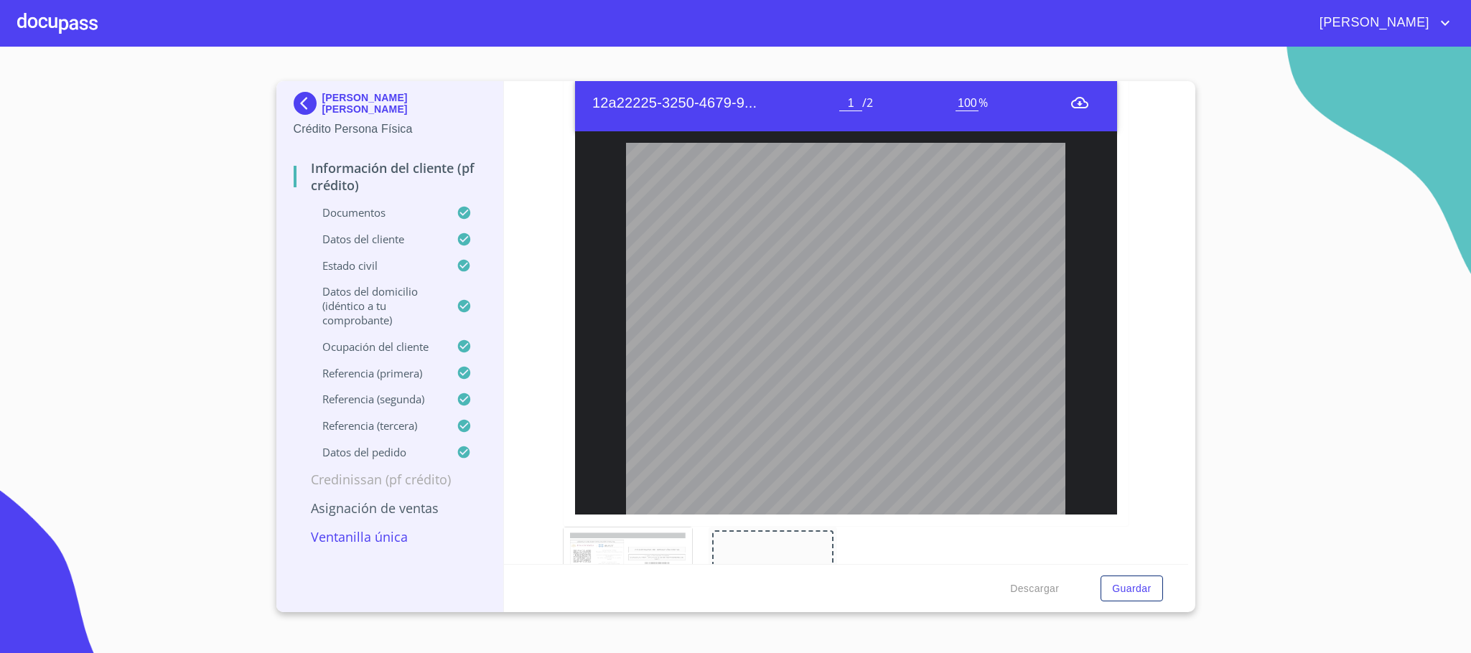
scroll to position [4598, 0]
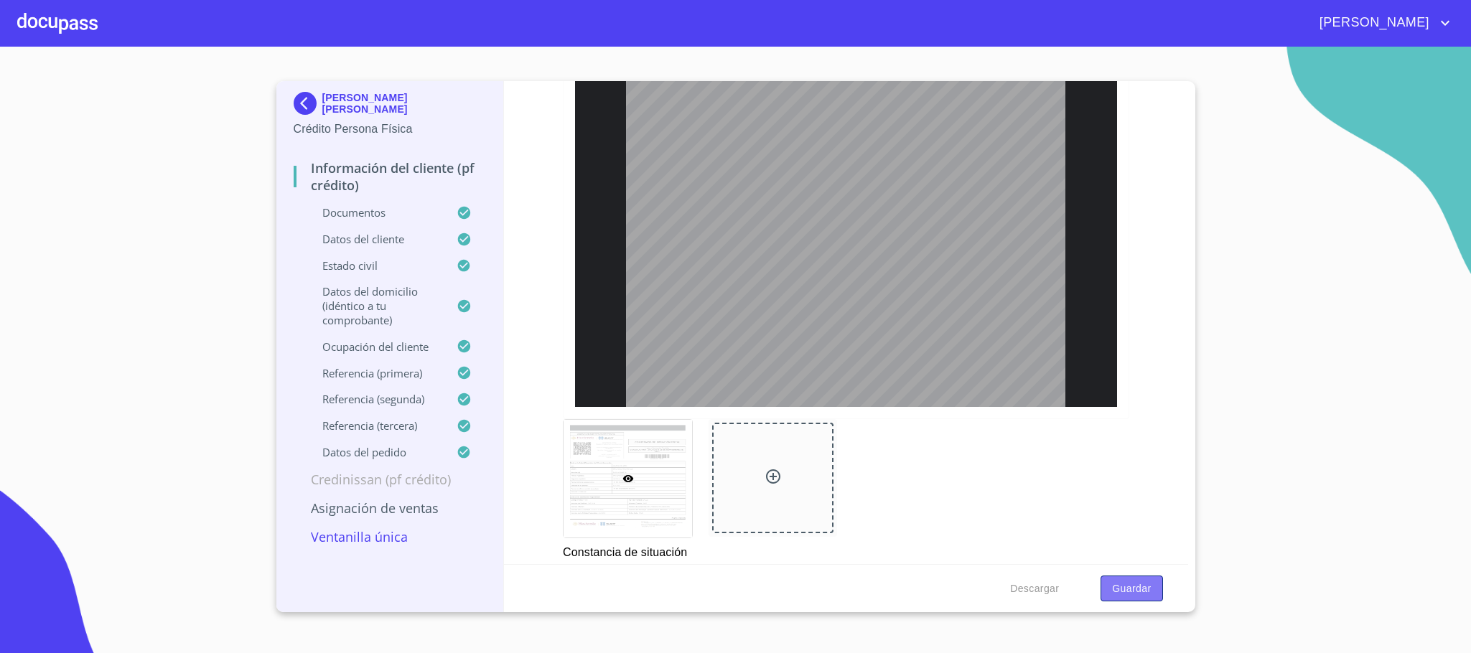
click at [1153, 579] on button "Guardar" at bounding box center [1131, 589] width 62 height 27
